Goal: Information Seeking & Learning: Check status

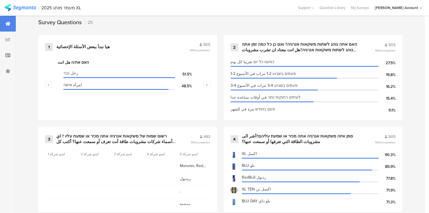
scroll to position [293, 0]
